Goal: Task Accomplishment & Management: Use online tool/utility

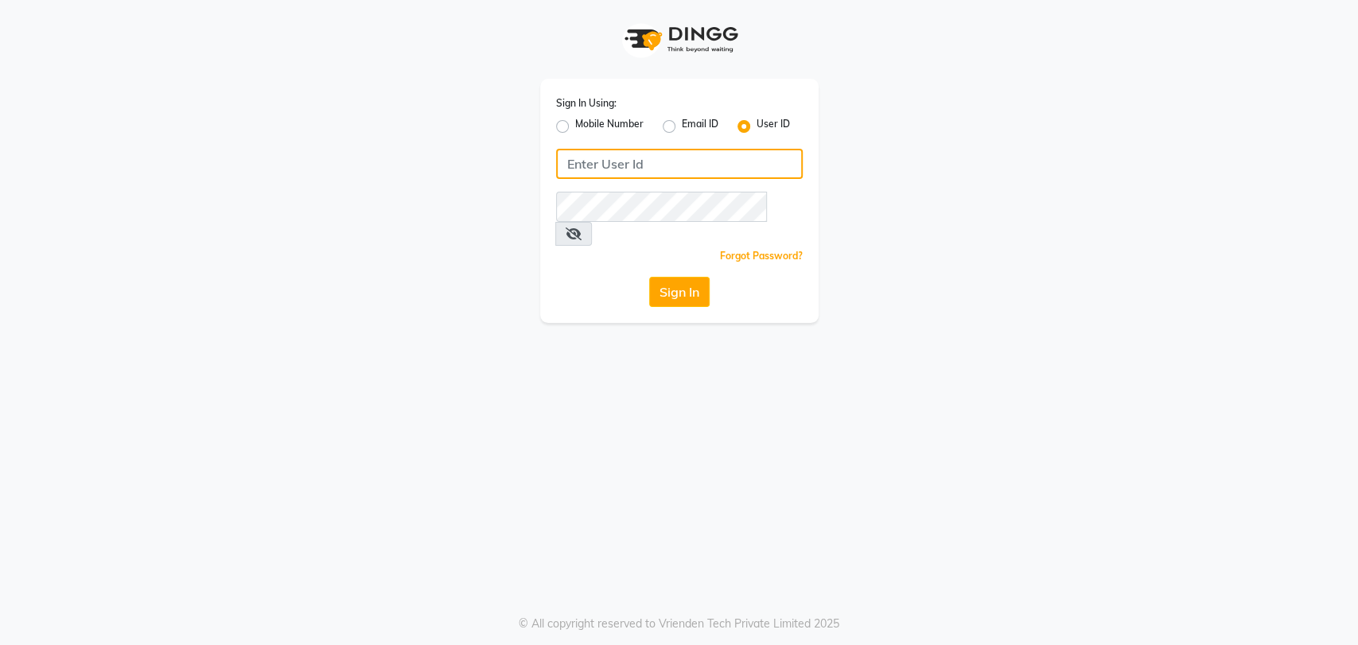
click at [577, 170] on input "Username" at bounding box center [679, 164] width 247 height 30
type input "sahooshairstudio"
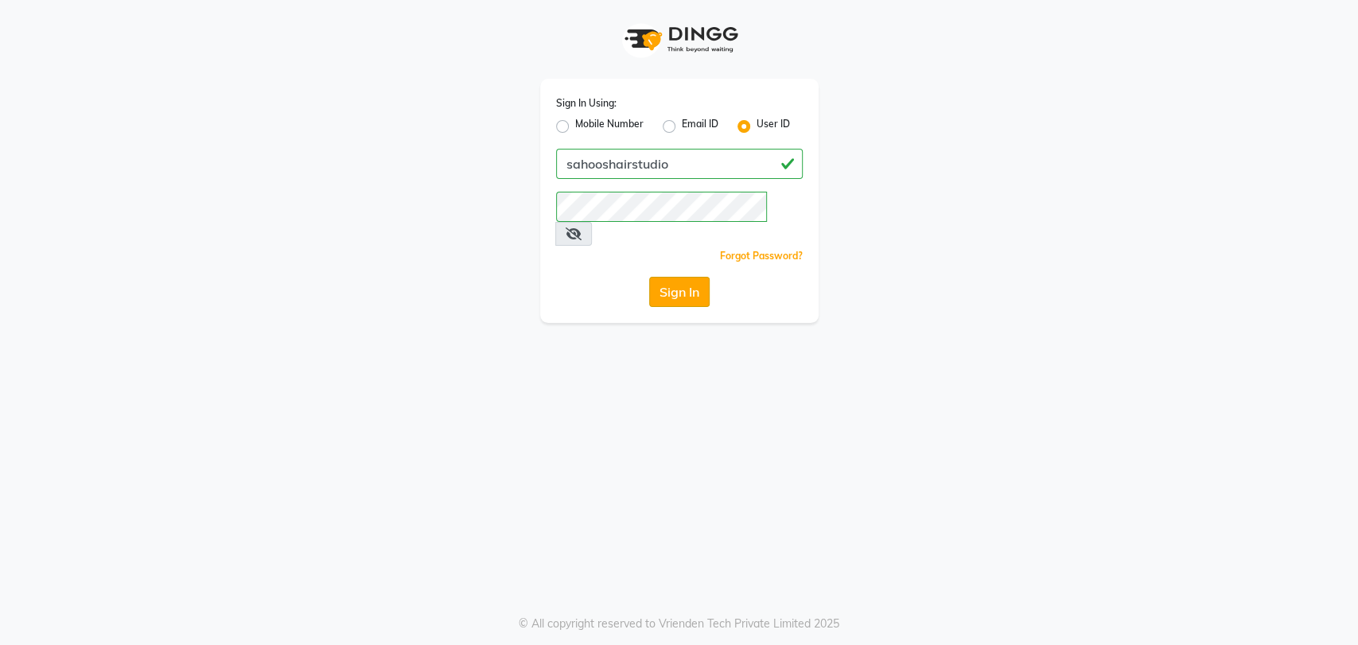
click at [680, 277] on button "Sign In" at bounding box center [679, 292] width 60 height 30
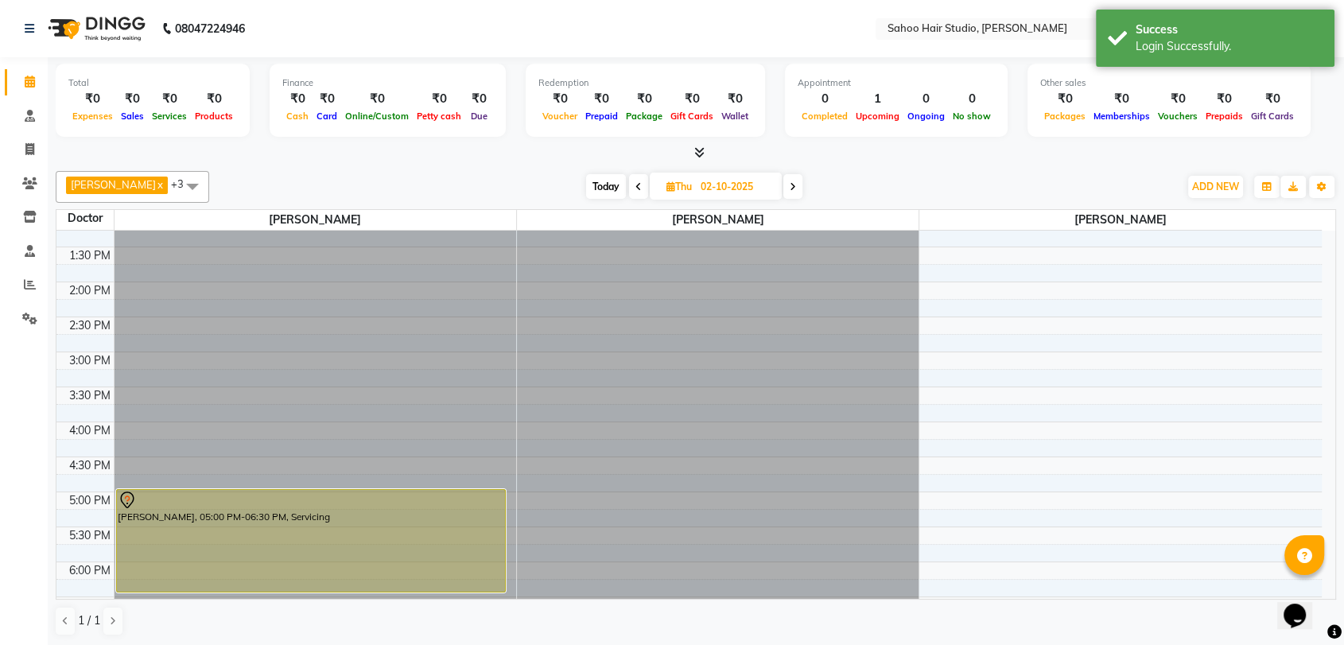
scroll to position [1, 0]
click at [593, 186] on span "Today" at bounding box center [606, 185] width 40 height 25
type input "01-10-2025"
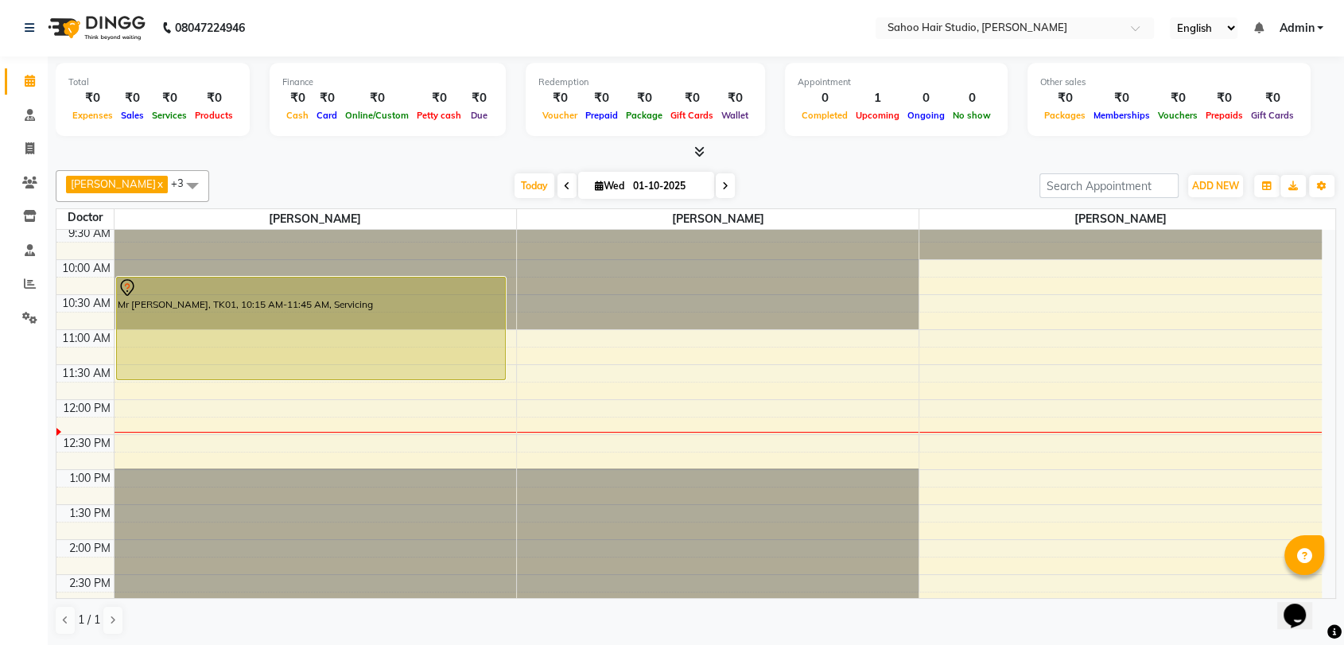
scroll to position [0, 0]
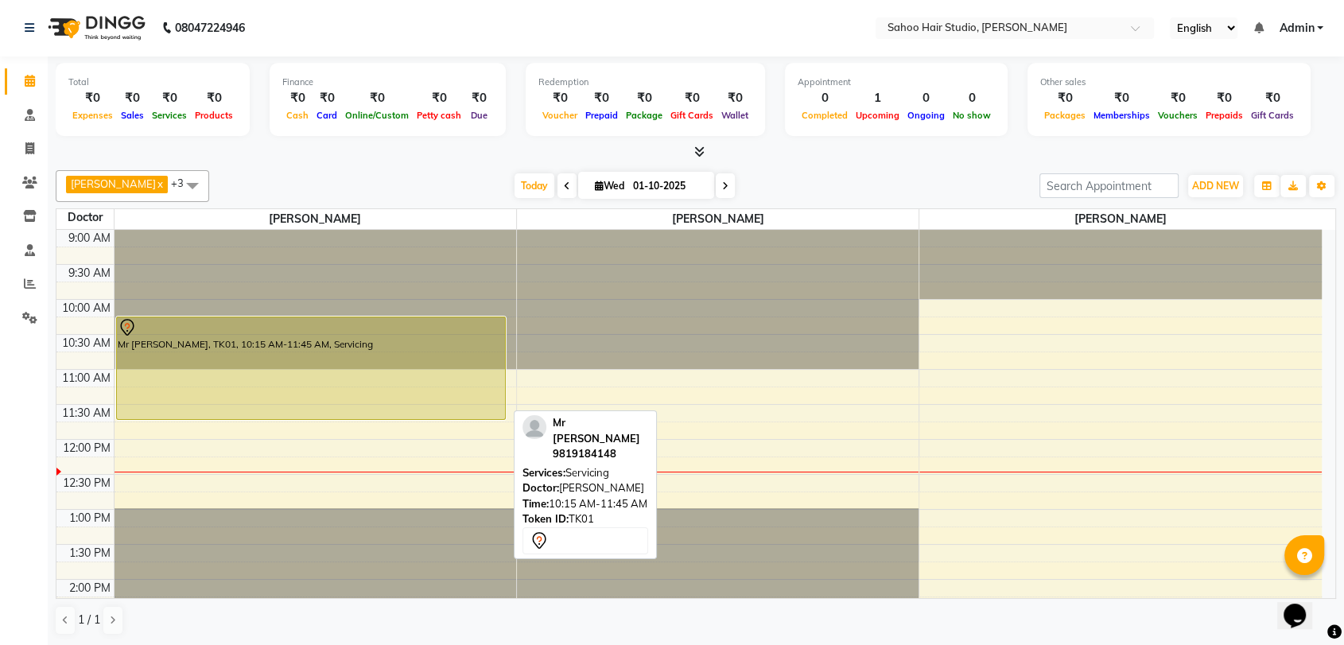
click at [426, 340] on div "Mr [PERSON_NAME], TK01, 10:15 AM-11:45 AM, Servicing" at bounding box center [311, 368] width 389 height 102
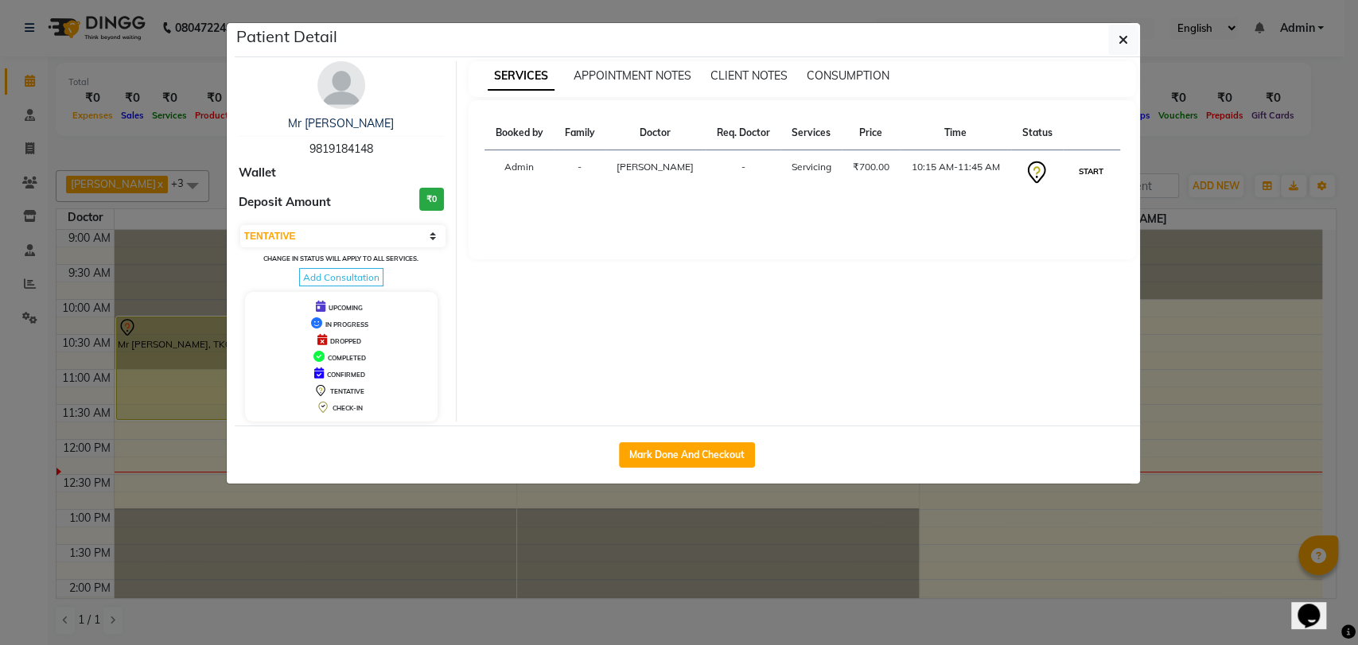
click at [1085, 165] on button "START" at bounding box center [1090, 171] width 33 height 20
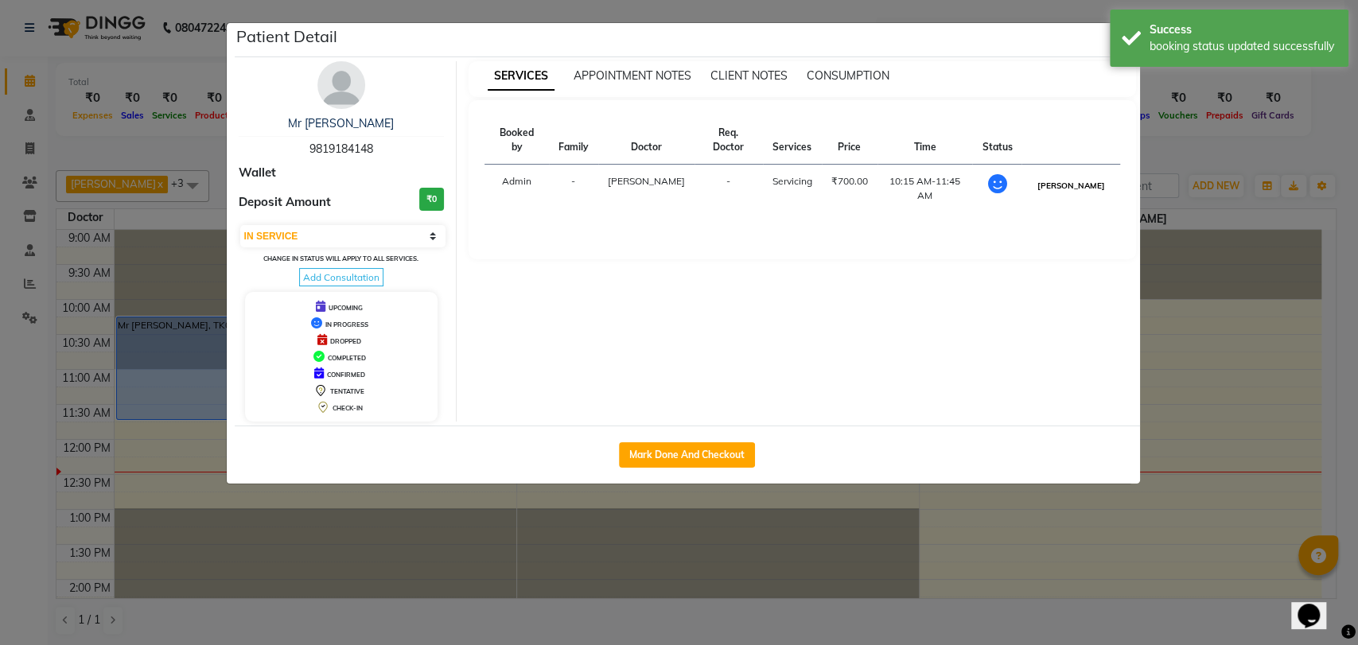
click at [1086, 176] on button "[PERSON_NAME]" at bounding box center [1070, 186] width 76 height 20
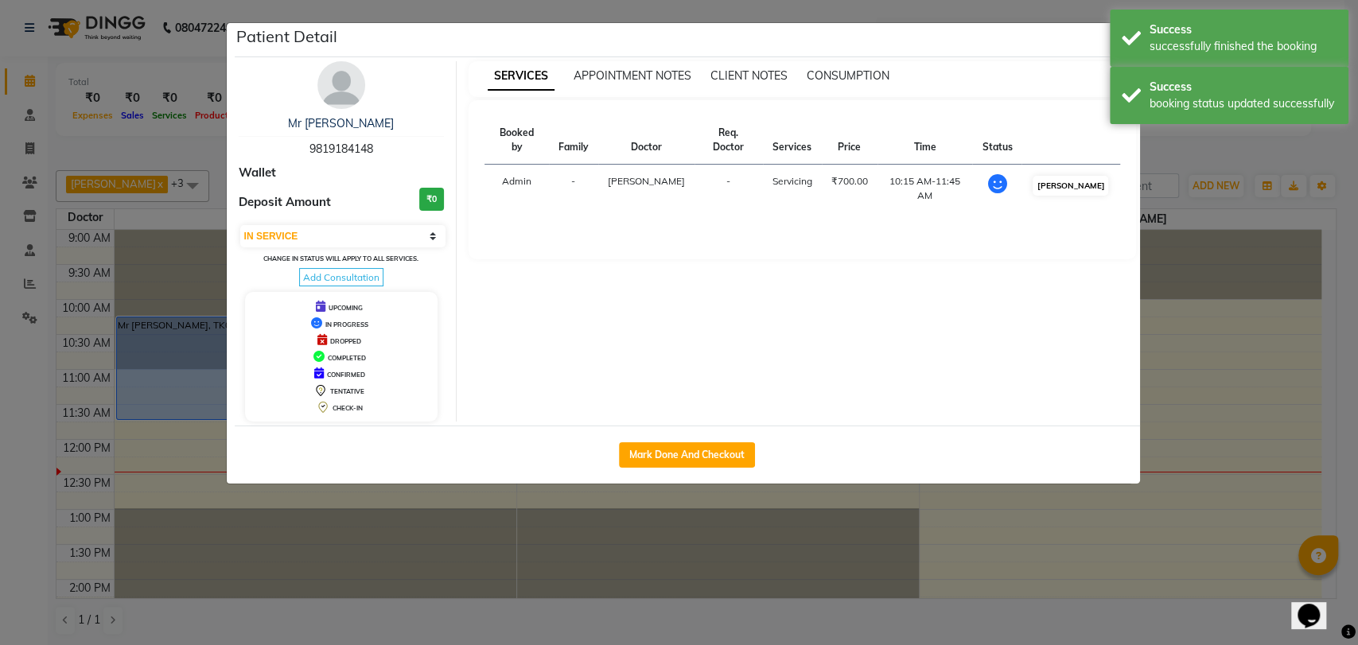
select select "3"
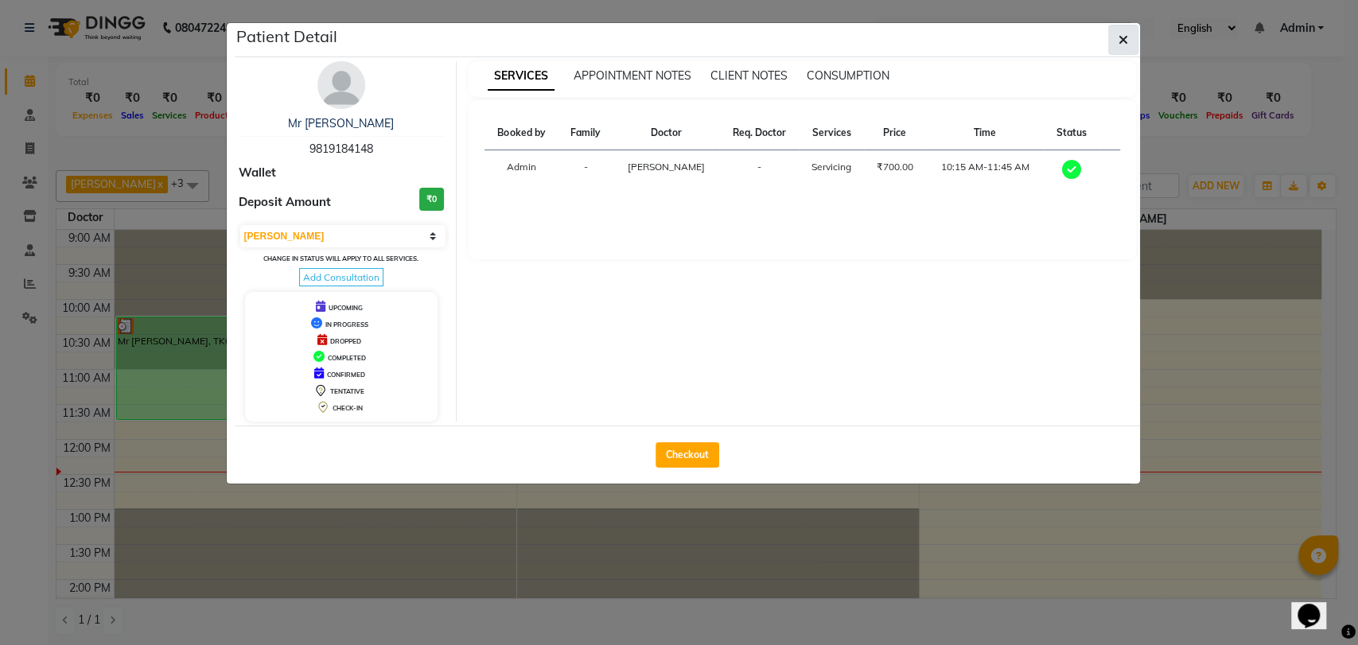
click at [1125, 37] on icon "button" at bounding box center [1123, 39] width 10 height 13
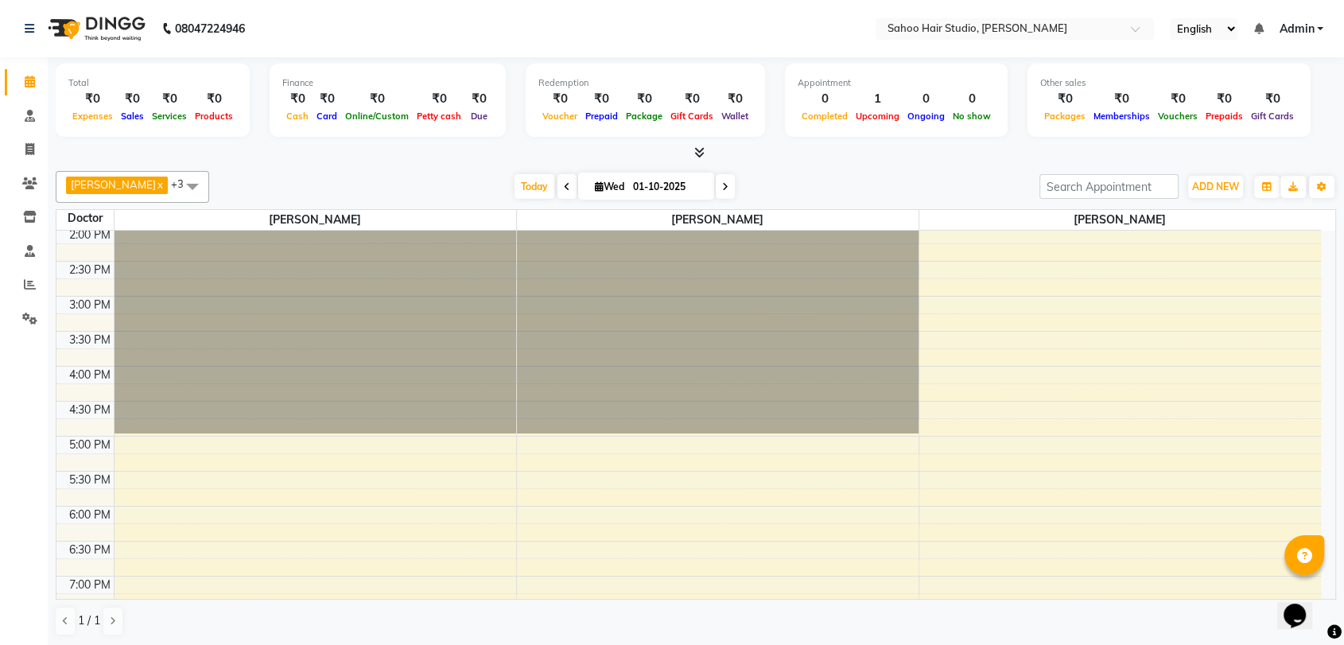
scroll to position [441, 0]
